Goal: Information Seeking & Learning: Learn about a topic

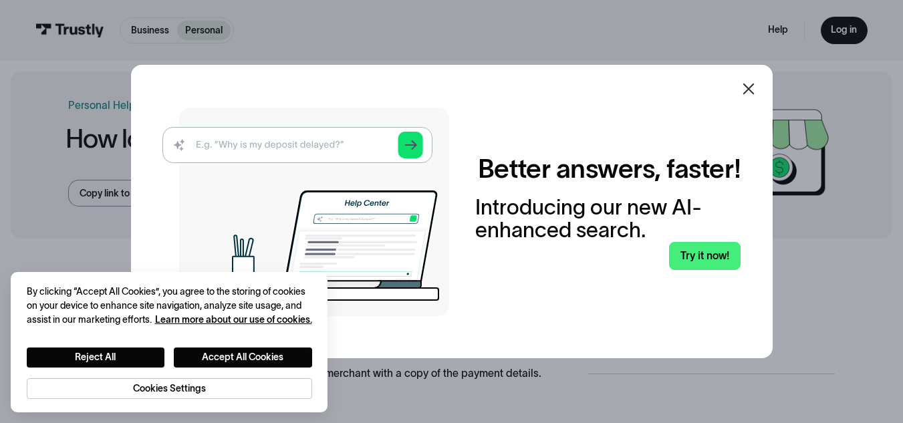
click at [754, 92] on icon at bounding box center [748, 89] width 16 height 16
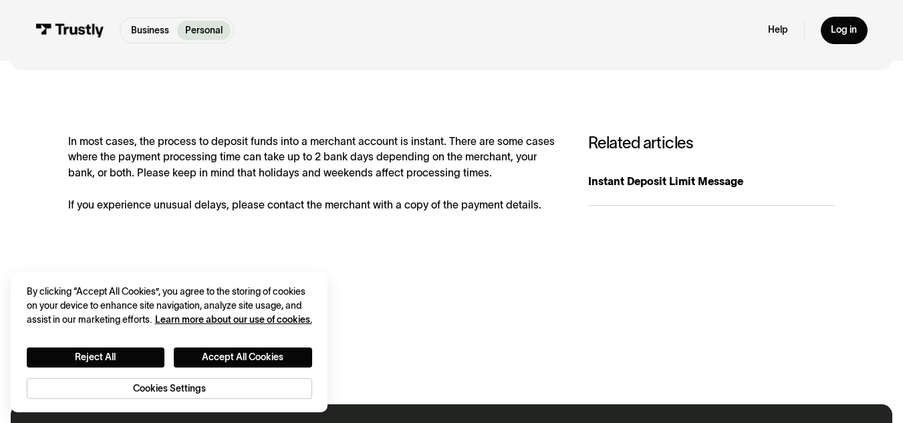
scroll to position [182, 0]
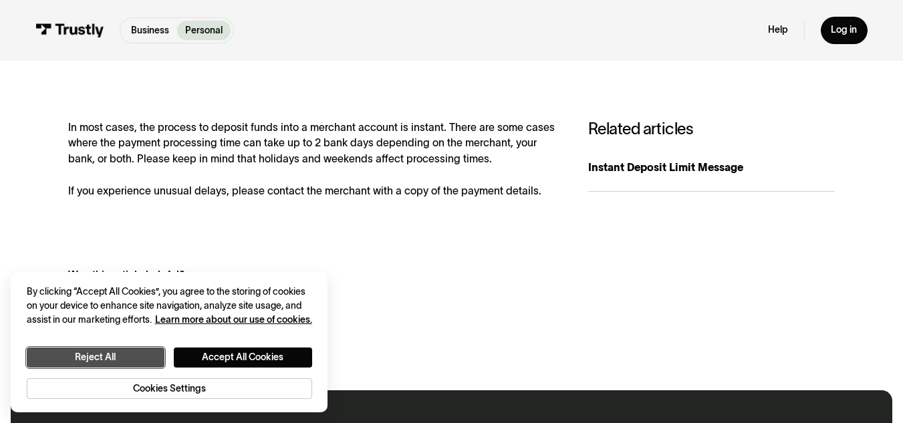
click at [88, 352] on button "Reject All" at bounding box center [96, 357] width 138 height 20
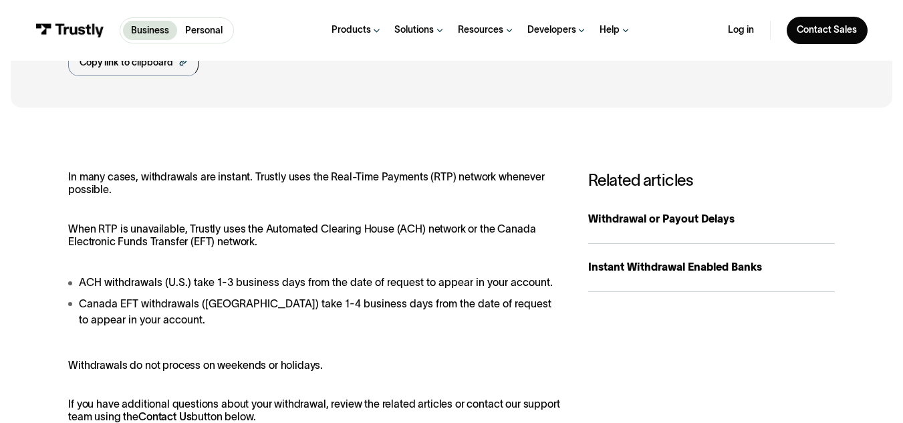
scroll to position [160, 0]
